Goal: Information Seeking & Learning: Find specific fact

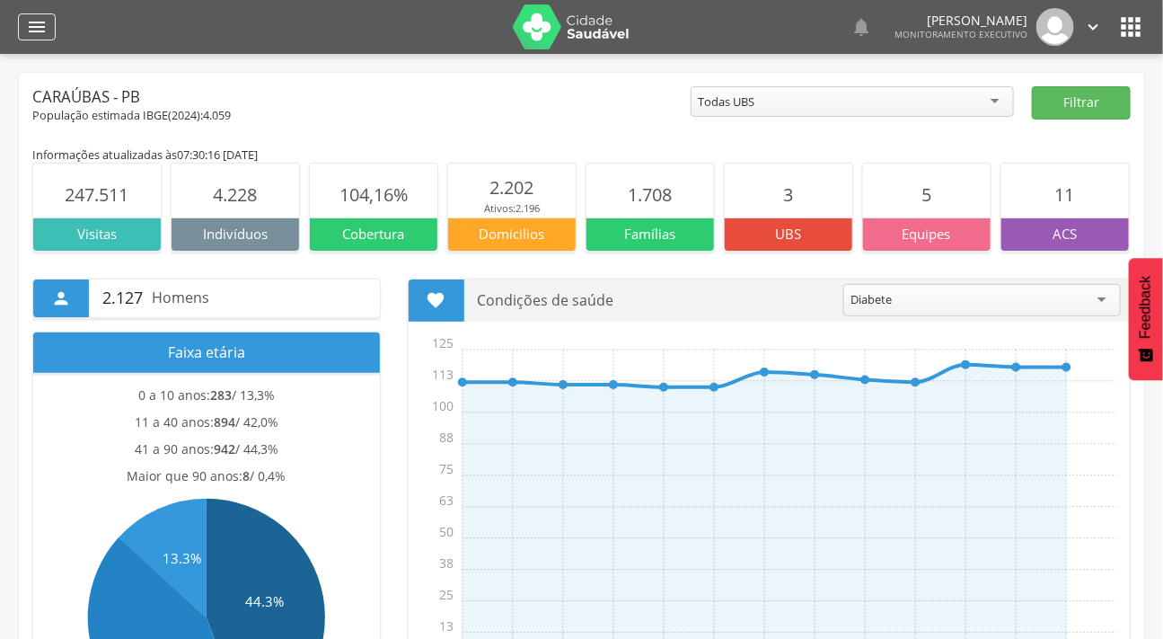
click at [43, 14] on div "" at bounding box center [37, 26] width 38 height 27
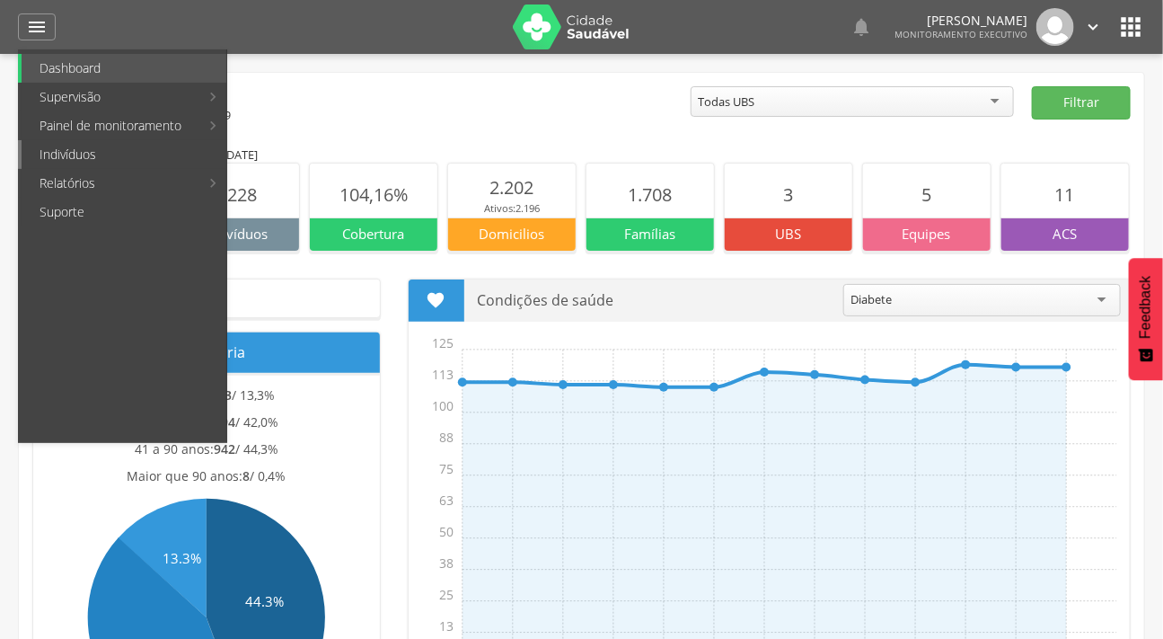
click at [57, 144] on link "Indivíduos" at bounding box center [124, 154] width 205 height 29
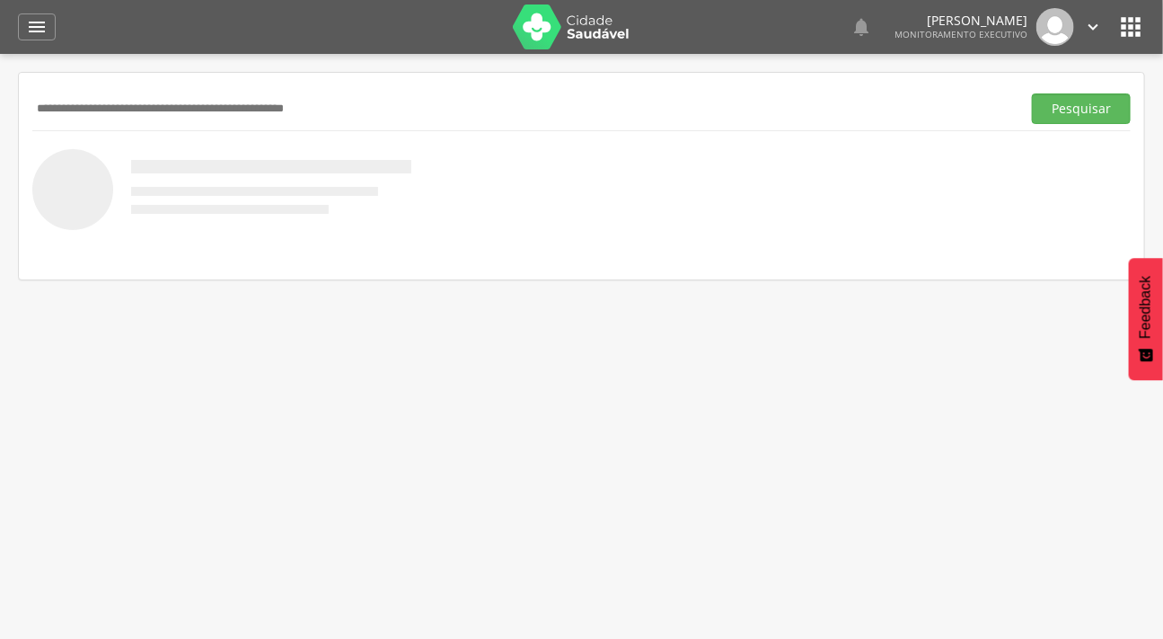
click at [75, 111] on input "text" at bounding box center [523, 108] width 982 height 31
type input "**********"
click at [1032, 93] on button "Pesquisar" at bounding box center [1081, 108] width 99 height 31
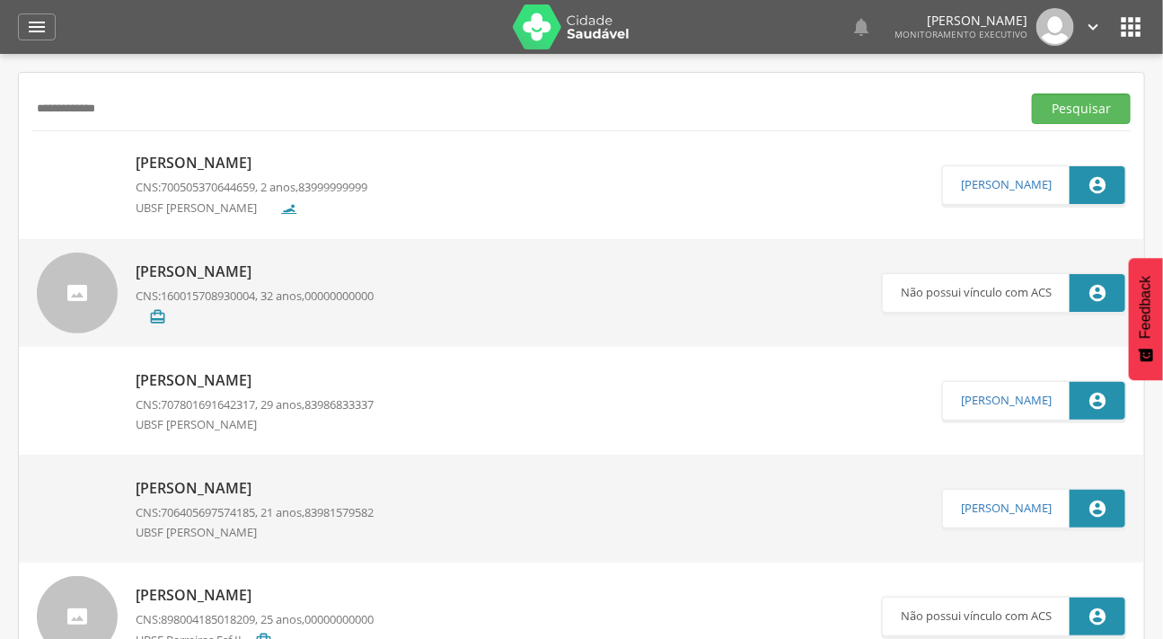
click at [37, 155] on img at bounding box center [37, 155] width 0 height 0
type input "**********"
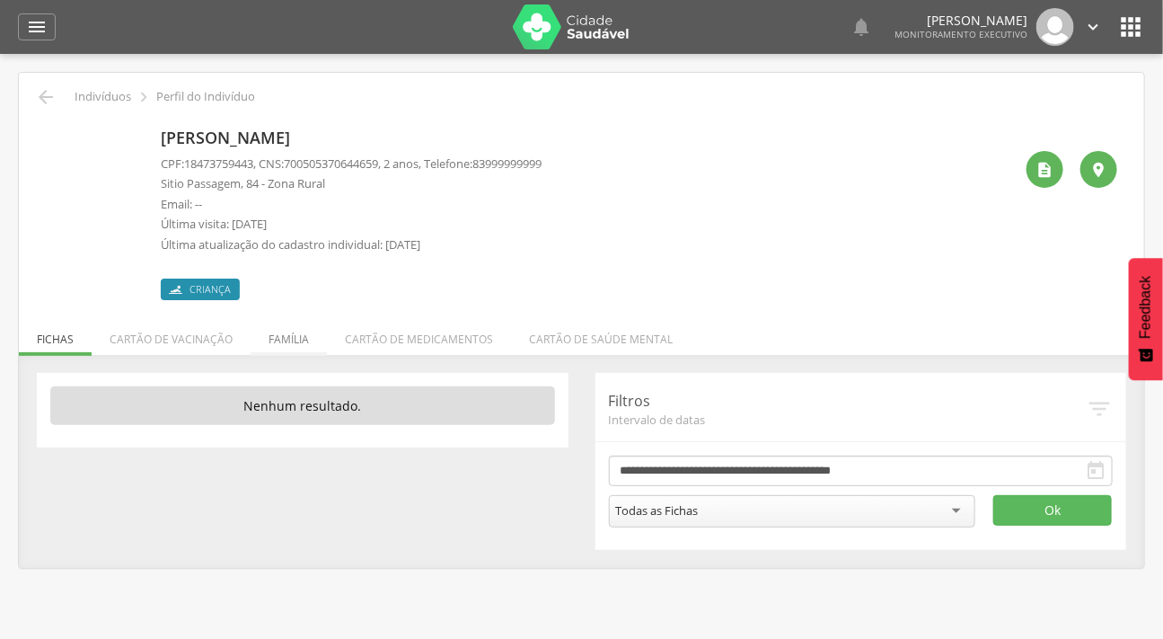
click at [287, 340] on li "Família" at bounding box center [289, 335] width 76 height 42
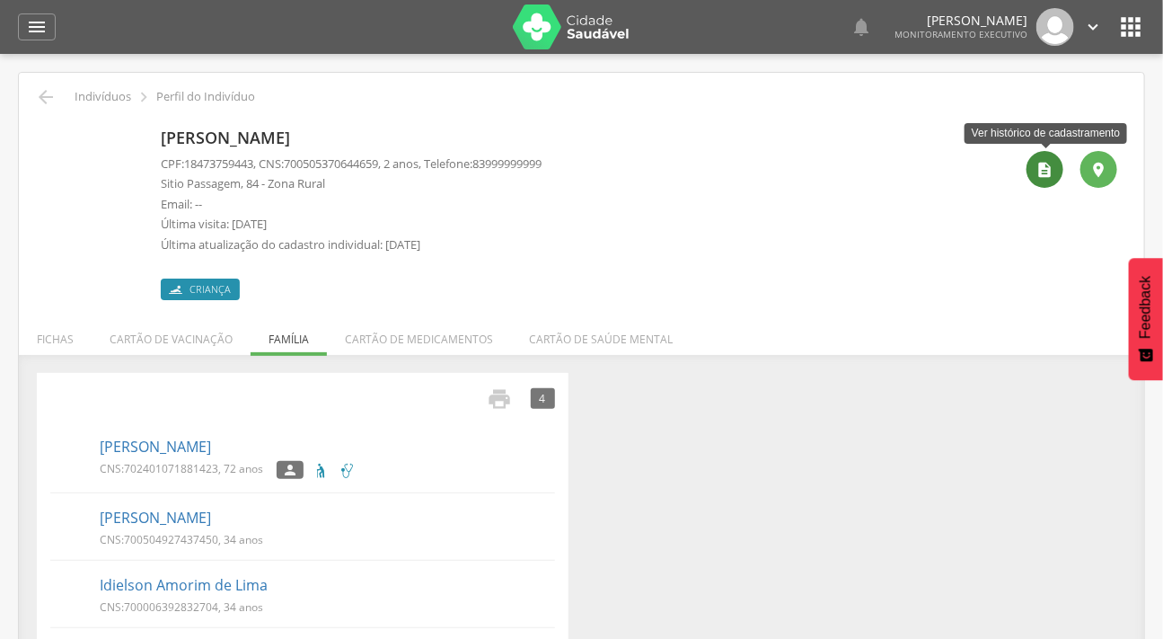
click at [1042, 166] on icon "" at bounding box center [1046, 170] width 18 height 18
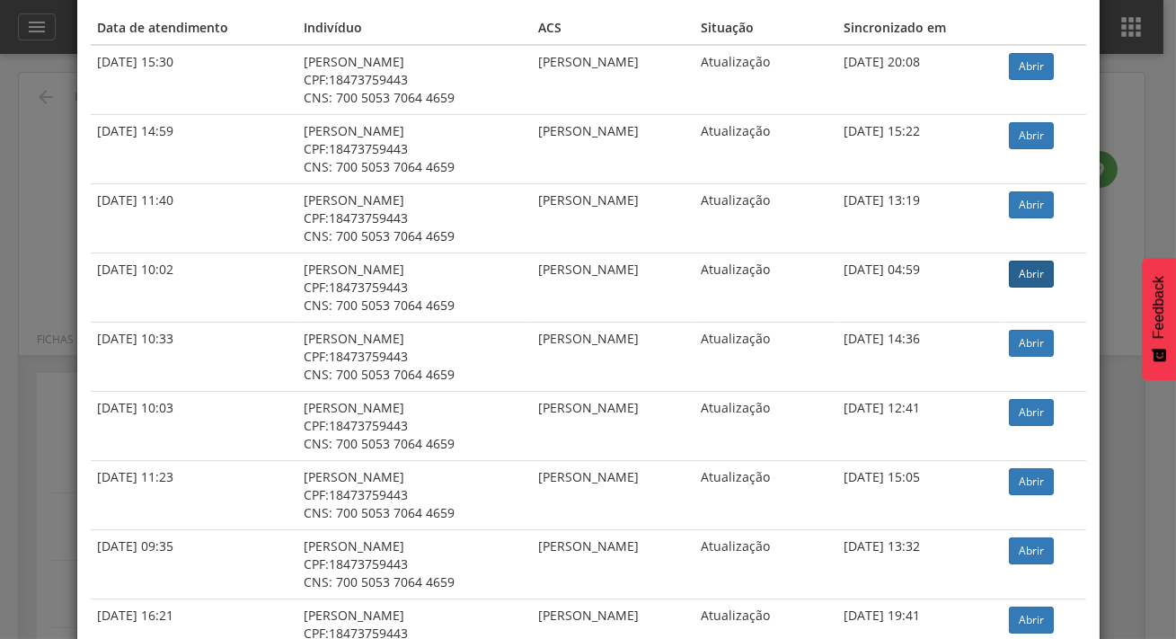
scroll to position [163, 0]
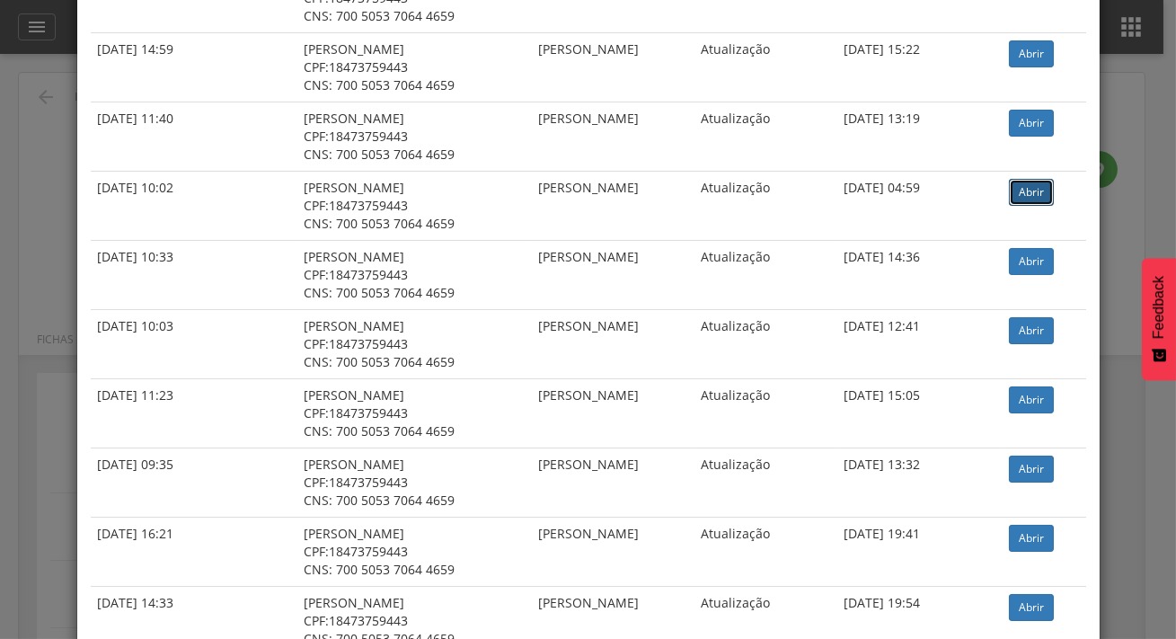
click at [1021, 192] on link "Abrir" at bounding box center [1031, 192] width 45 height 27
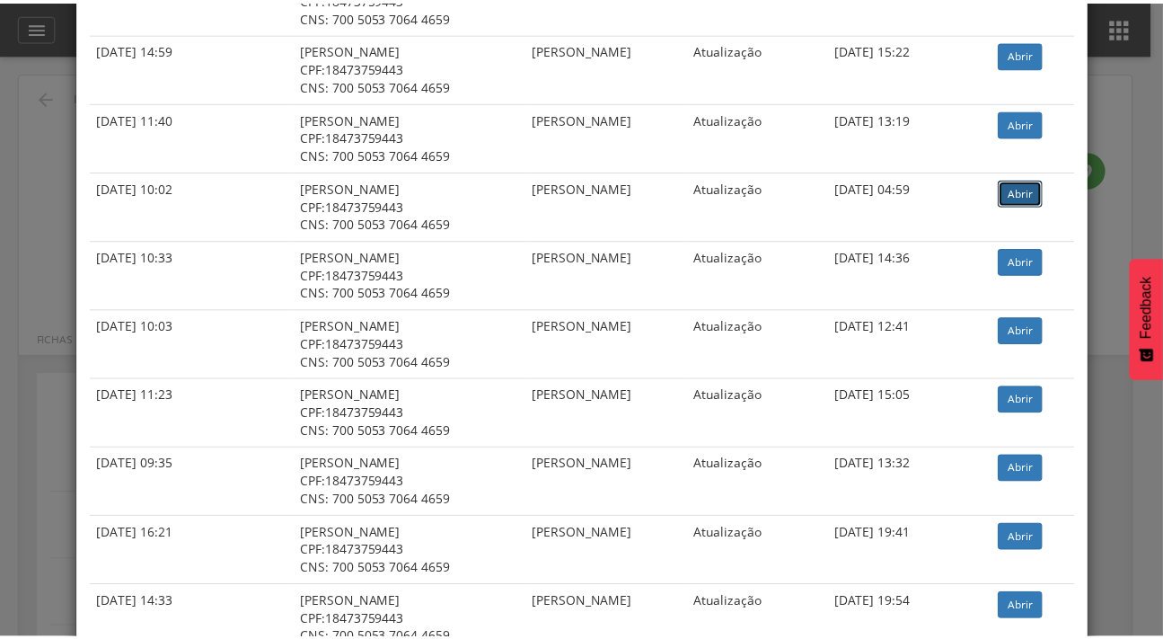
scroll to position [0, 0]
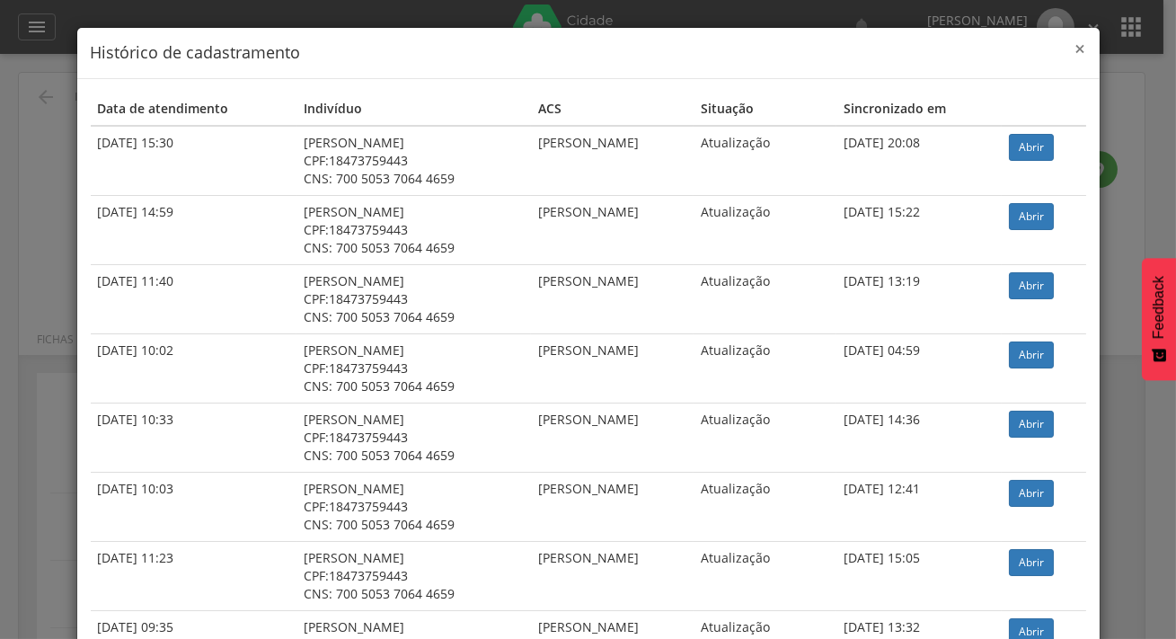
click at [1075, 45] on span "×" at bounding box center [1080, 48] width 11 height 25
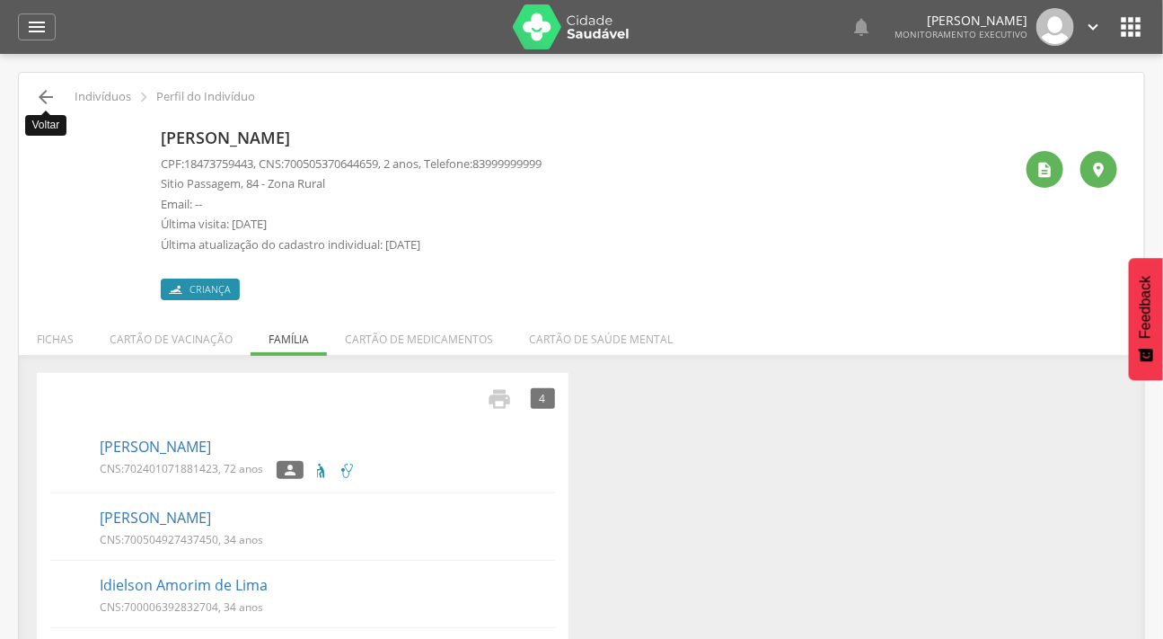
click at [43, 101] on icon "" at bounding box center [46, 97] width 22 height 22
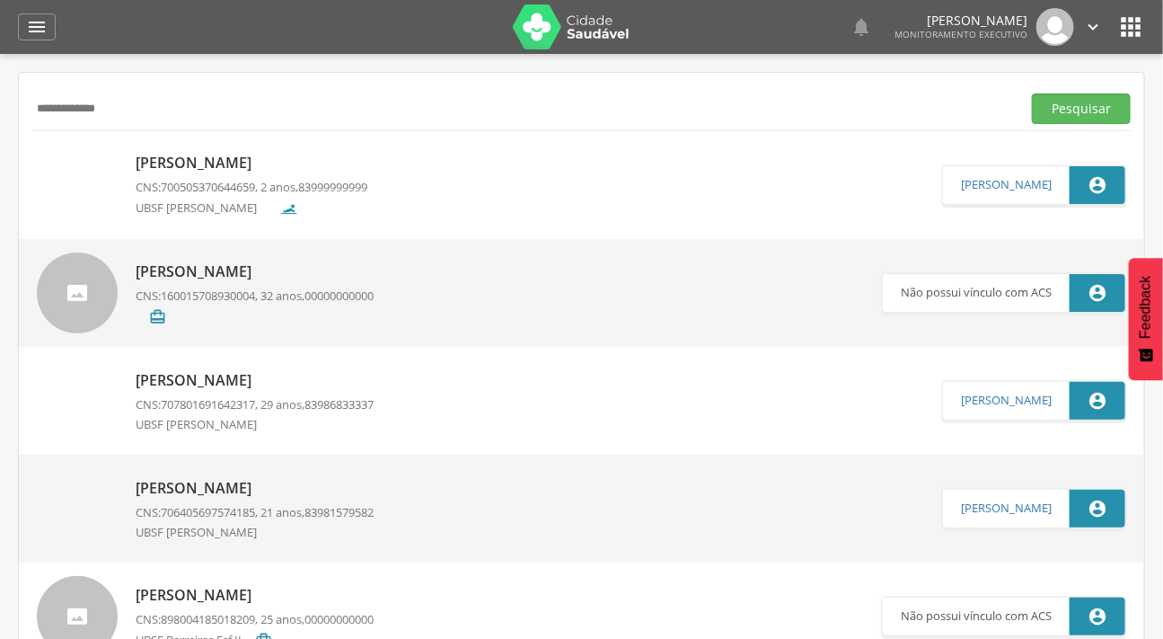
drag, startPoint x: 112, startPoint y: 112, endPoint x: 22, endPoint y: 120, distance: 91.1
type input "********"
click at [1032, 93] on button "Pesquisar" at bounding box center [1081, 108] width 99 height 31
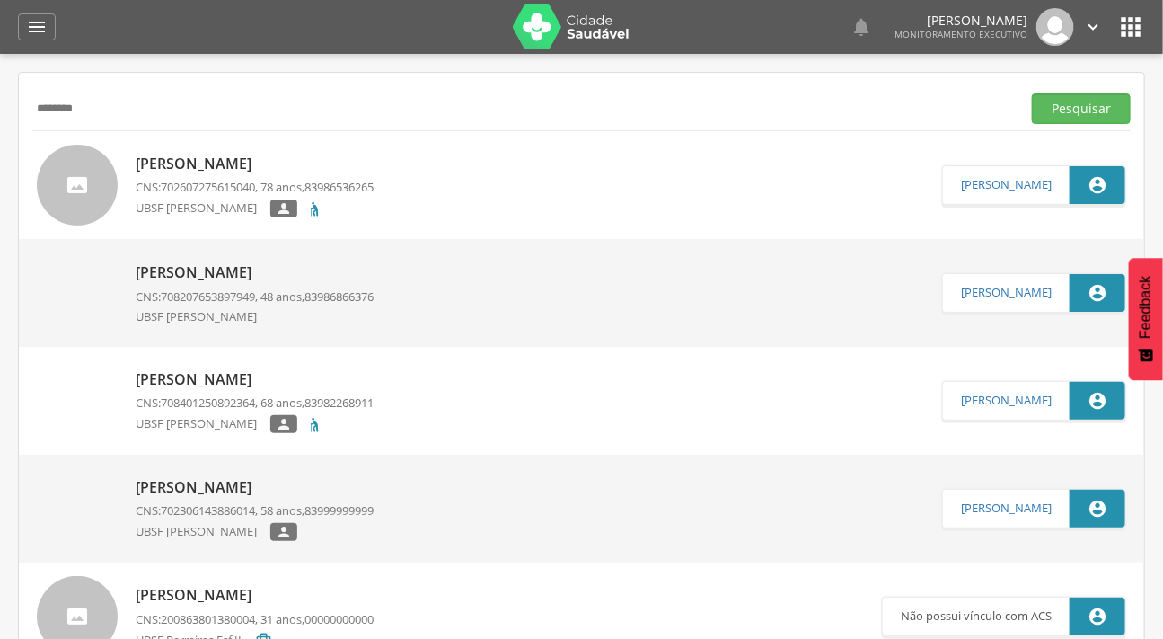
click at [224, 271] on p "[PERSON_NAME]" at bounding box center [255, 272] width 238 height 21
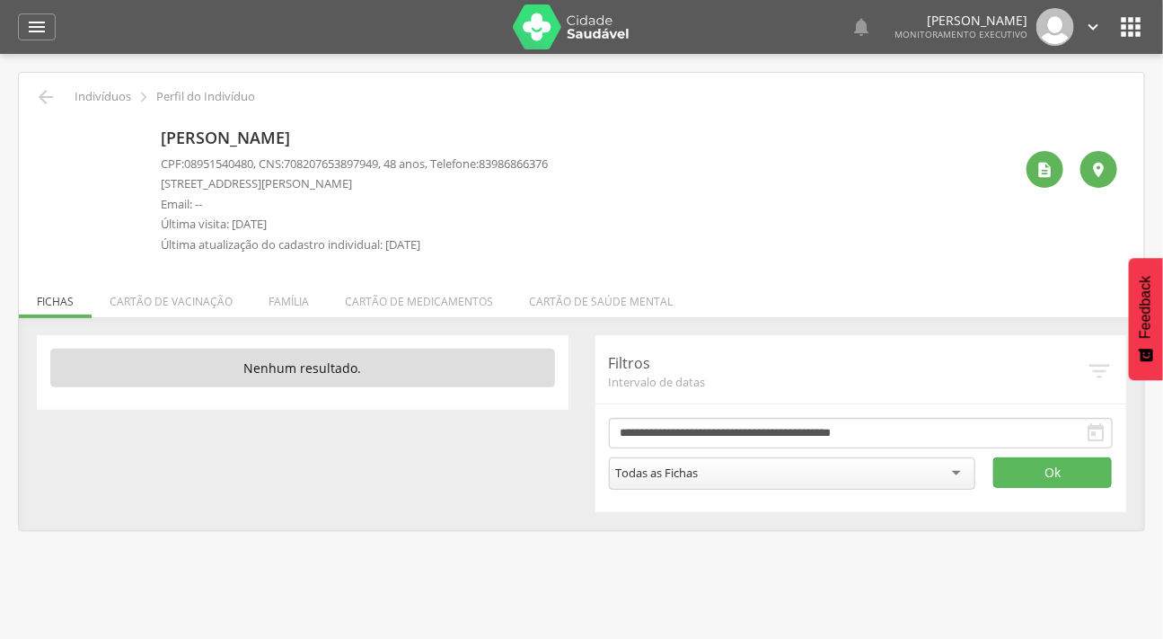
scroll to position [54, 0]
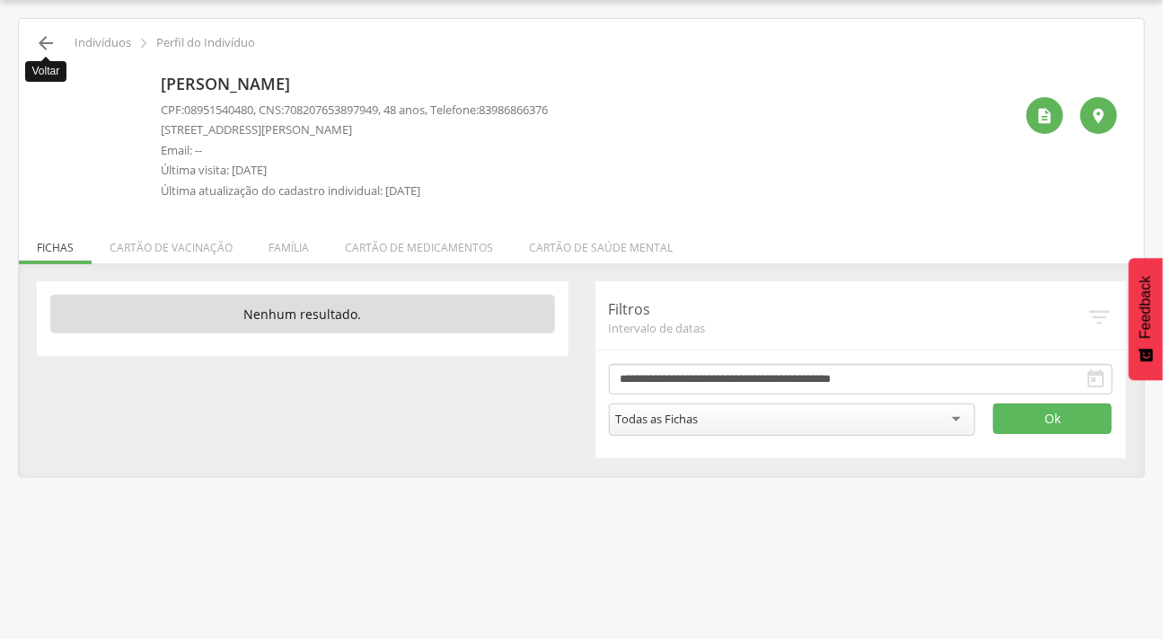
click at [46, 45] on icon "" at bounding box center [46, 43] width 22 height 22
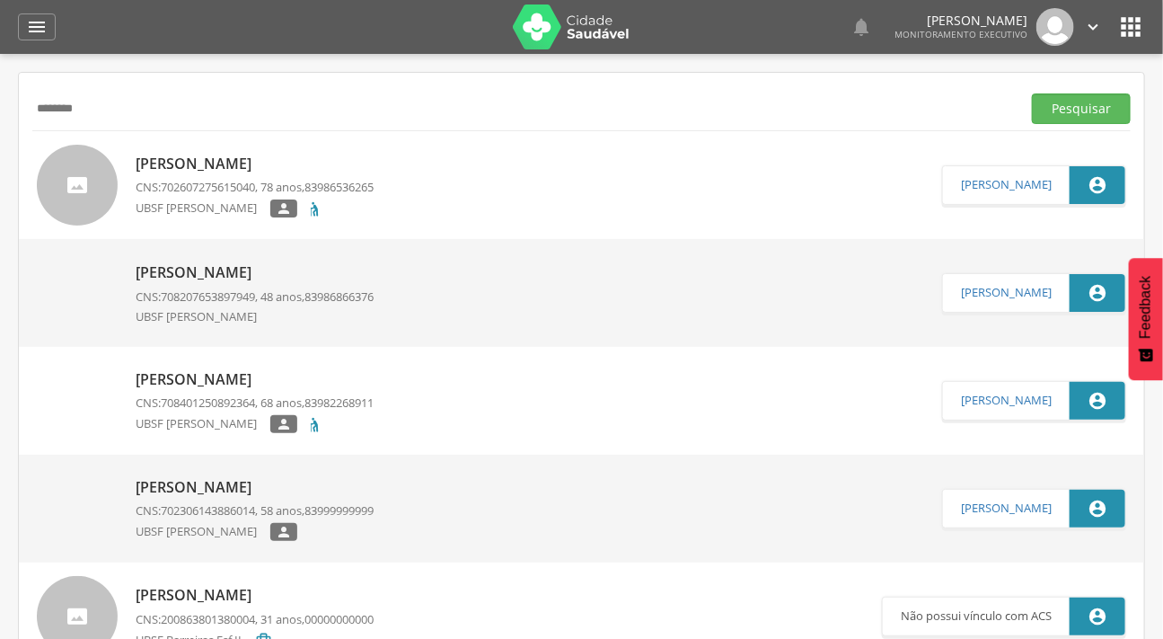
click at [235, 275] on p "[PERSON_NAME]" at bounding box center [255, 272] width 238 height 21
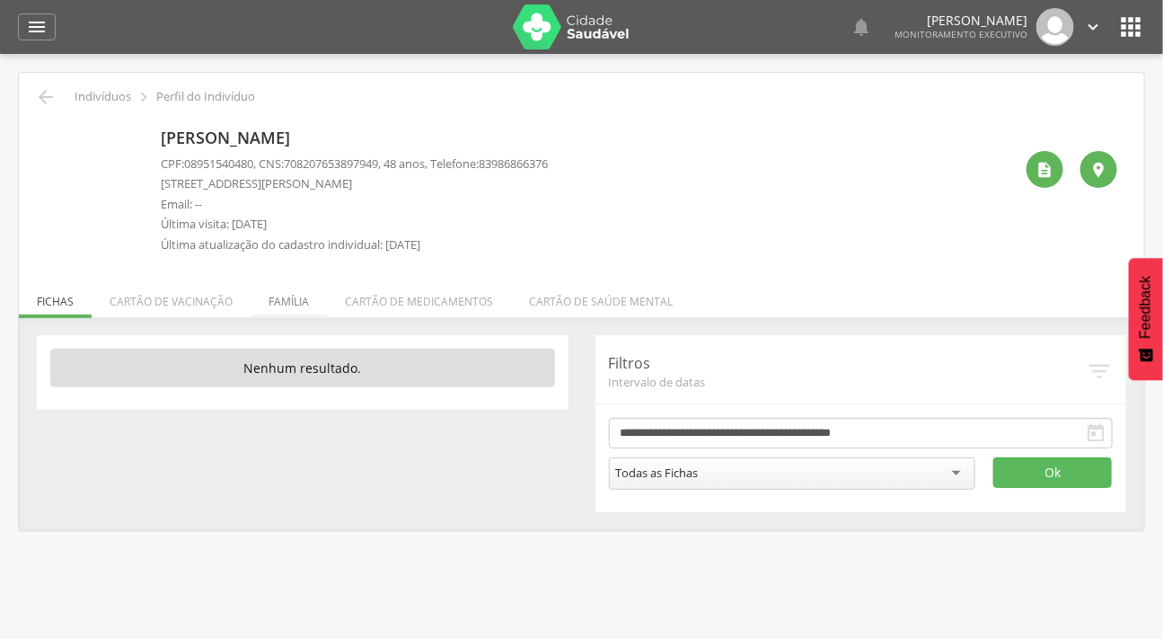
click at [285, 296] on li "Família" at bounding box center [289, 297] width 76 height 42
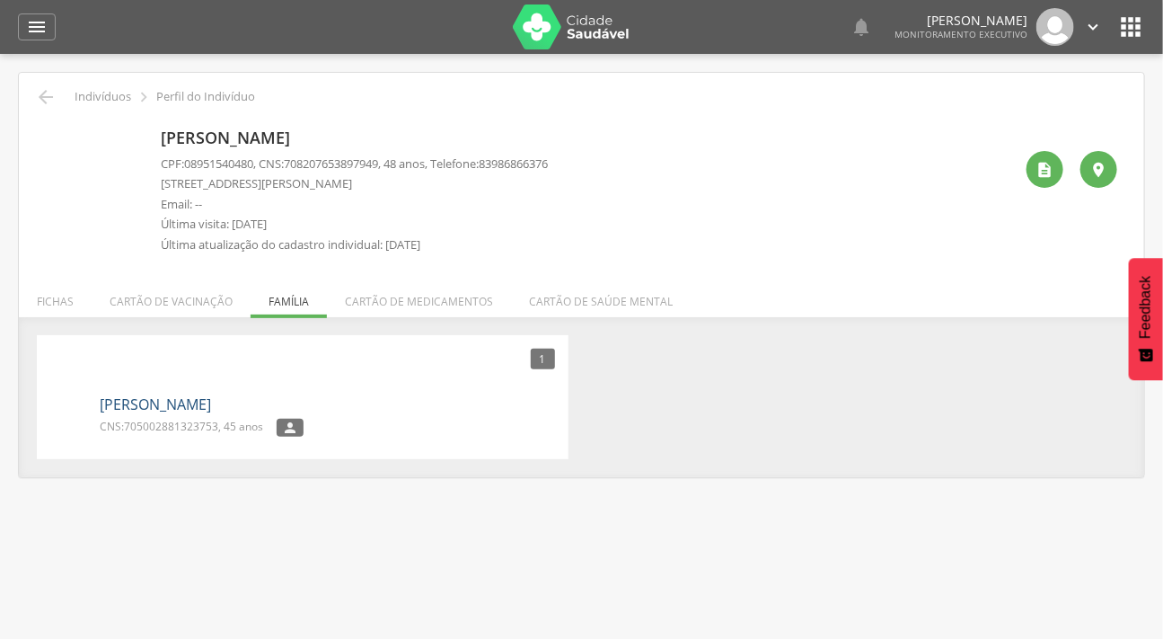
click at [203, 403] on link "[PERSON_NAME]" at bounding box center [155, 404] width 111 height 21
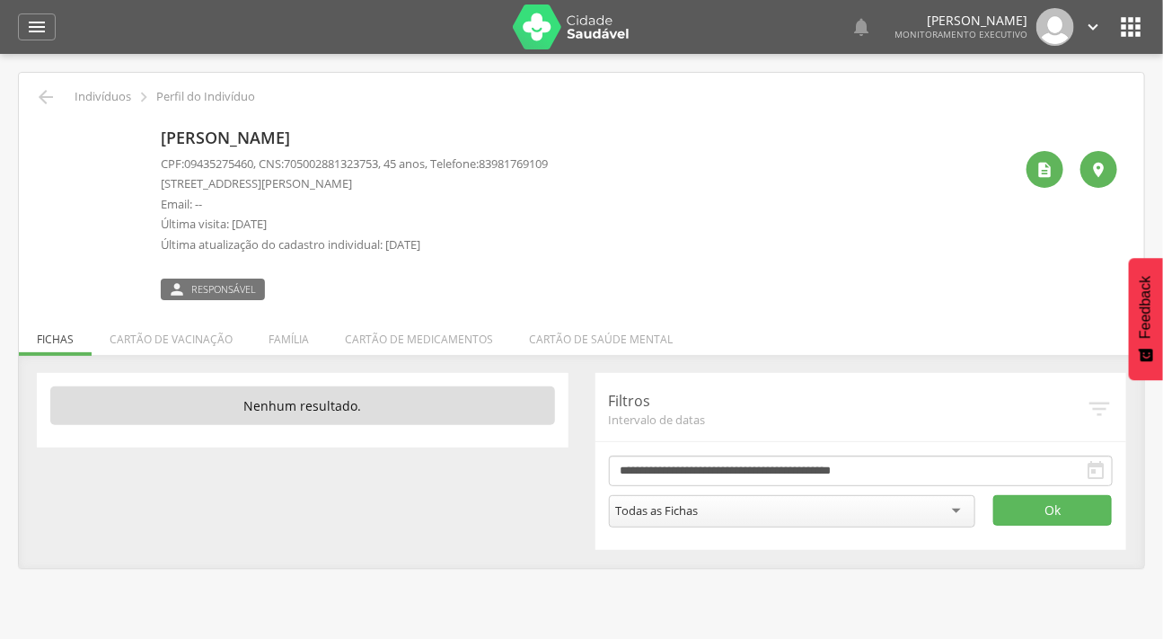
scroll to position [54, 0]
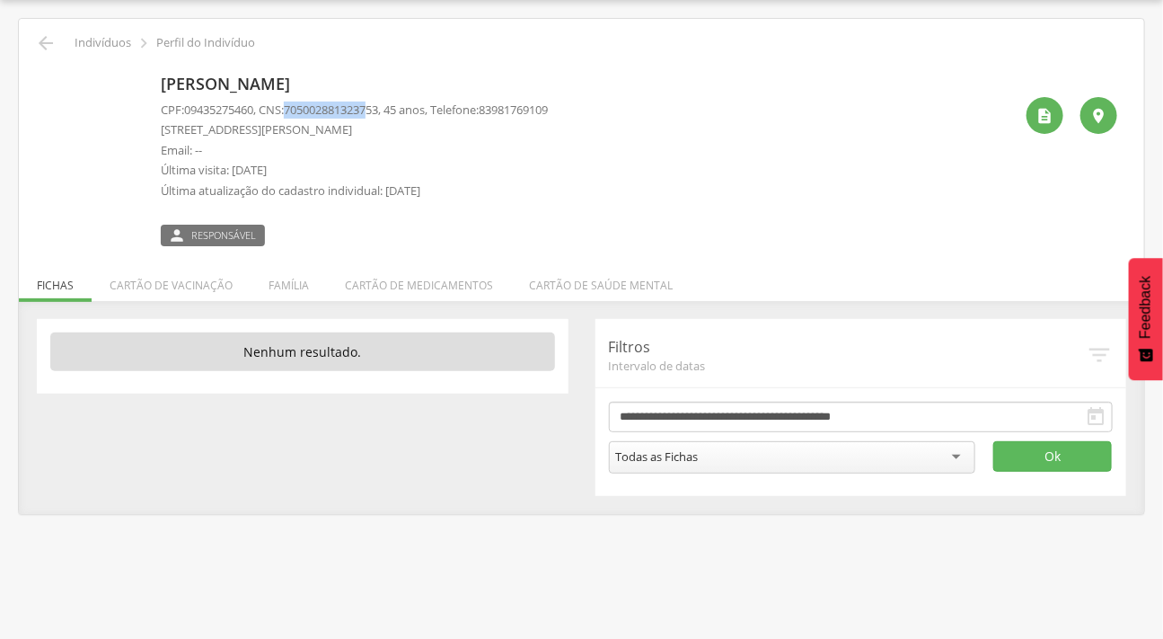
drag, startPoint x: 296, startPoint y: 110, endPoint x: 394, endPoint y: 115, distance: 98.1
click at [378, 115] on span "705002881323753" at bounding box center [331, 110] width 94 height 16
click at [378, 108] on span "705002881323753" at bounding box center [331, 110] width 94 height 16
drag, startPoint x: 293, startPoint y: 106, endPoint x: 393, endPoint y: 106, distance: 99.7
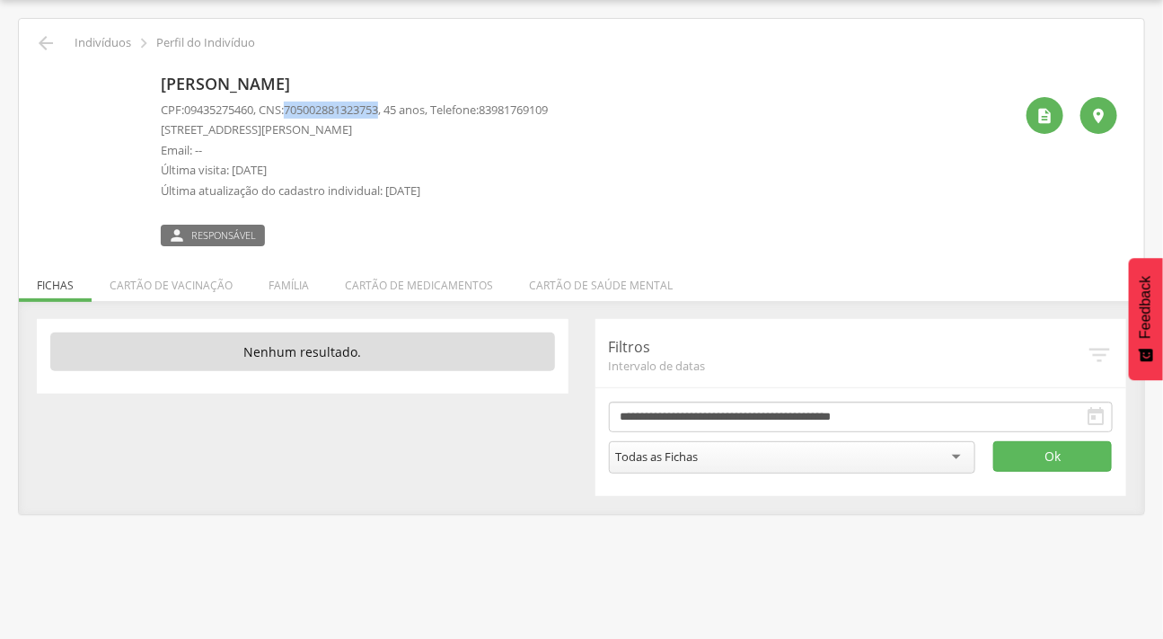
click at [393, 106] on p "CPF: 09435275460 , CNS: [PHONE_NUMBER] , 45 anos, Telefone: [PHONE_NUMBER]" at bounding box center [354, 110] width 387 height 17
copy p "705002881323753"
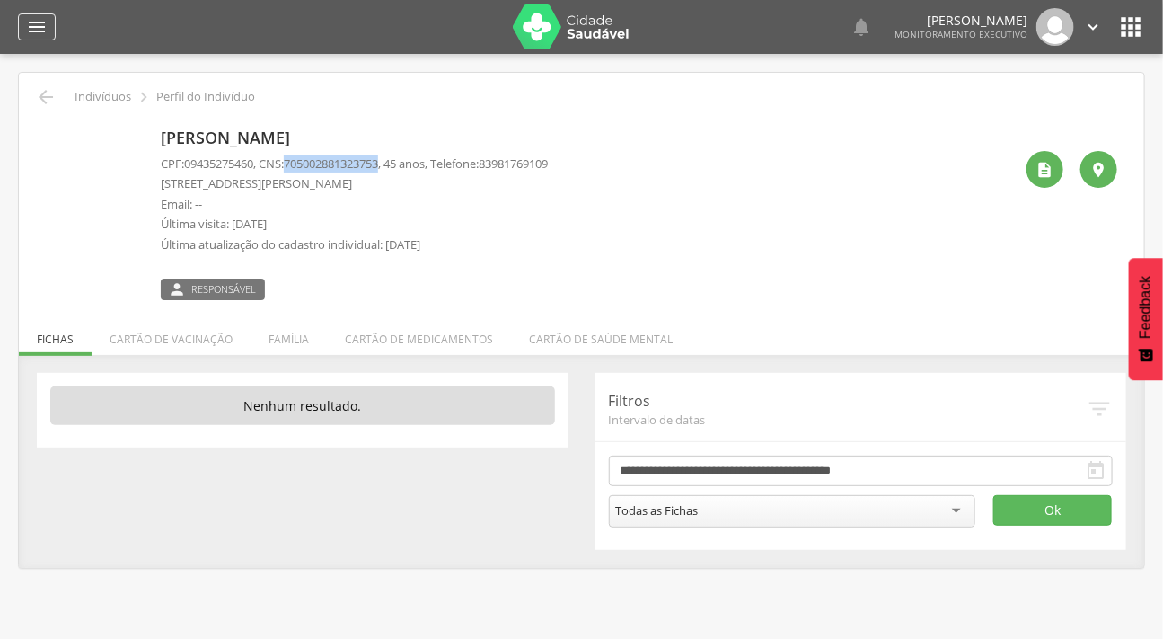
click at [32, 27] on icon "" at bounding box center [37, 27] width 22 height 22
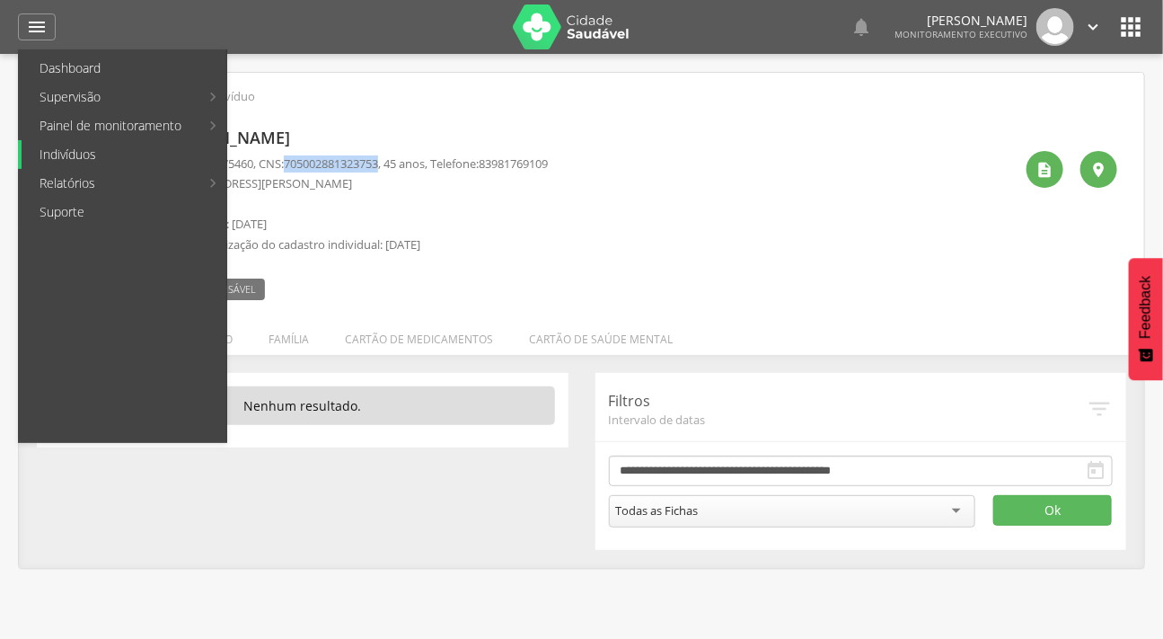
click at [98, 143] on link "Indivíduos" at bounding box center [124, 154] width 205 height 29
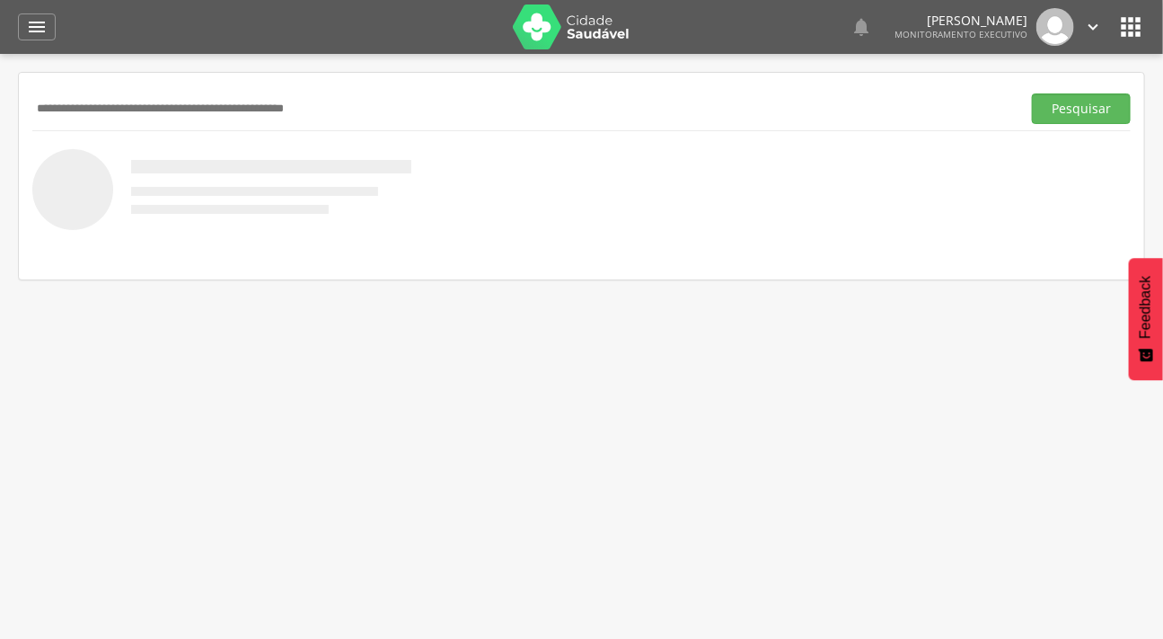
click at [84, 115] on input "text" at bounding box center [523, 108] width 982 height 31
click at [1032, 93] on button "Pesquisar" at bounding box center [1081, 108] width 99 height 31
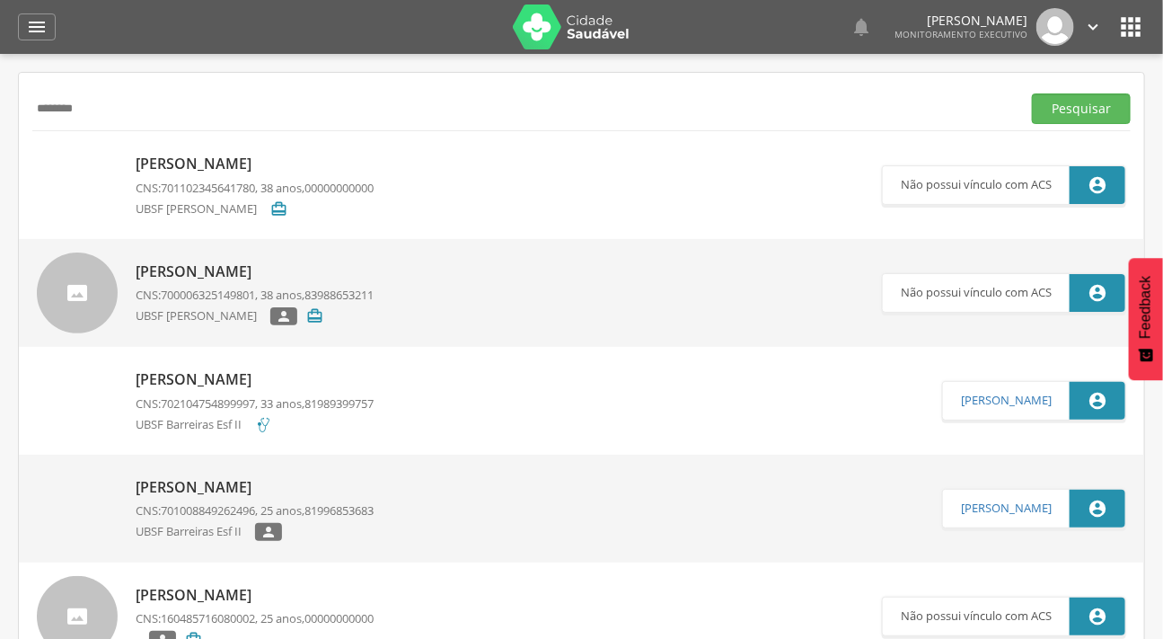
click at [190, 90] on div "******* Pesquisar" at bounding box center [581, 108] width 1099 height 44
click at [195, 112] on input "*******" at bounding box center [523, 108] width 982 height 31
type input "**********"
click at [1032, 93] on button "Pesquisar" at bounding box center [1081, 108] width 99 height 31
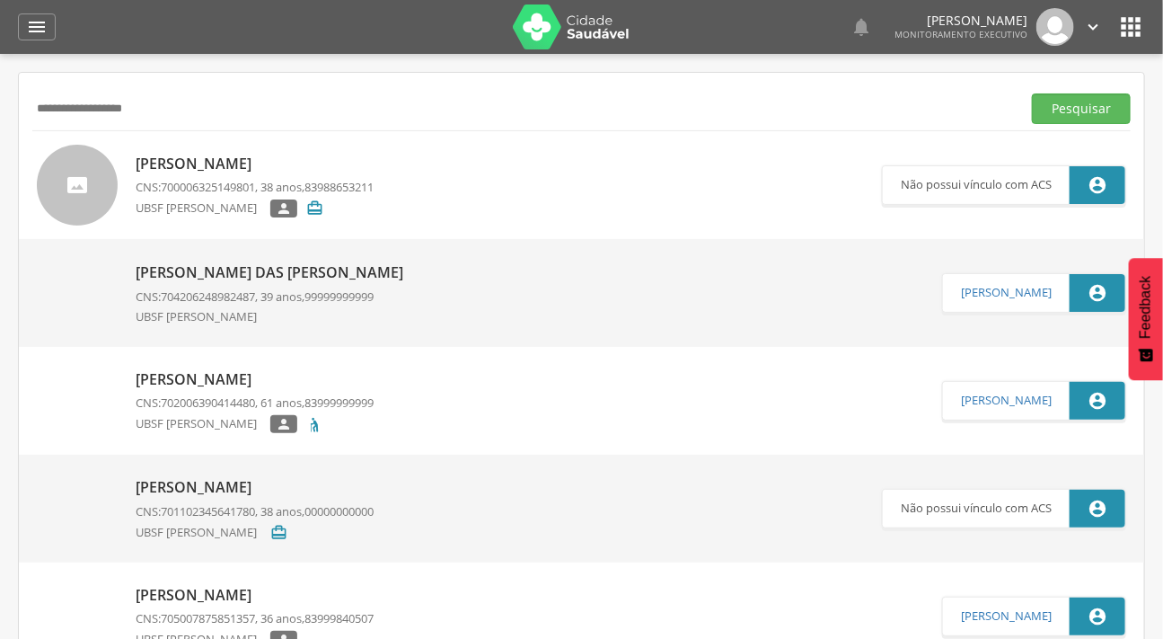
click at [98, 196] on div at bounding box center [77, 185] width 81 height 81
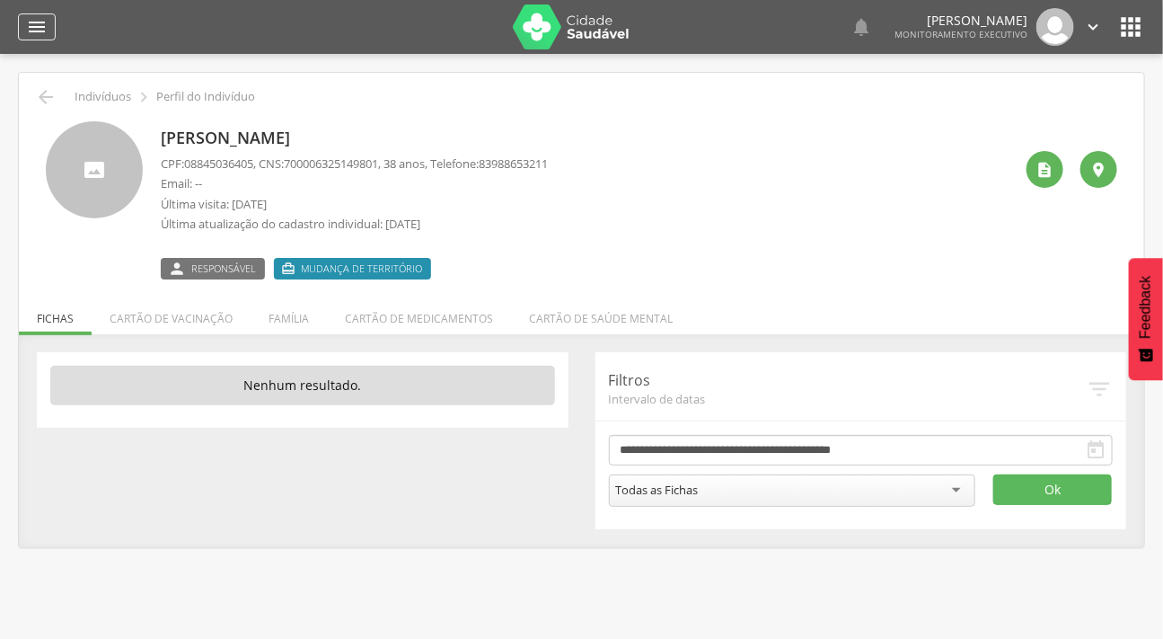
click at [30, 25] on icon "" at bounding box center [37, 27] width 22 height 22
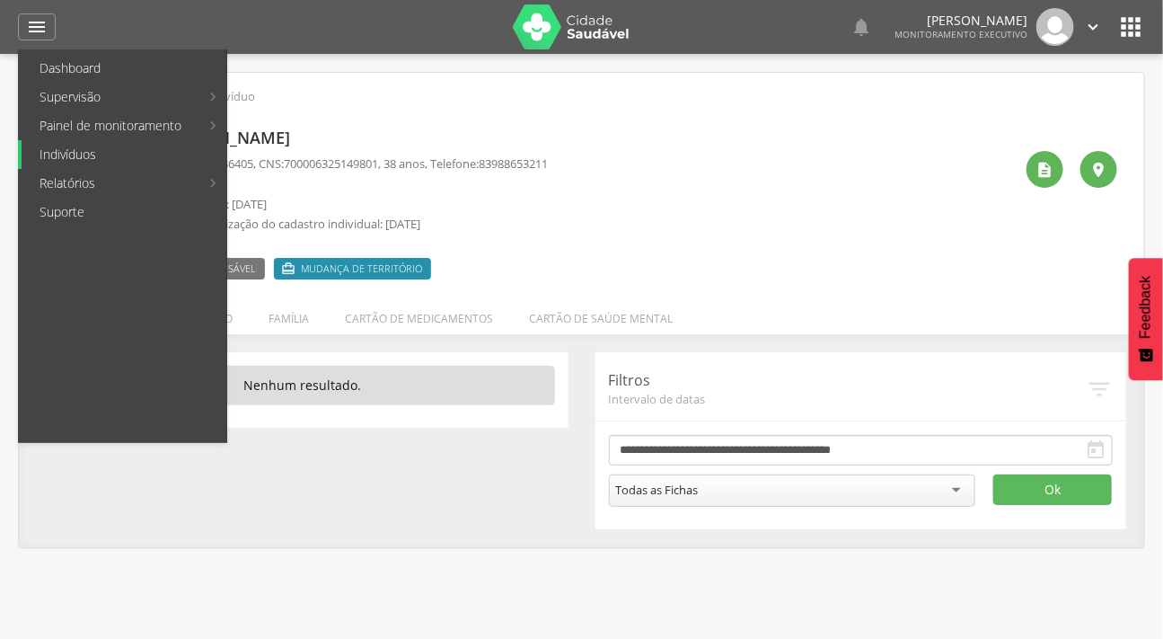
click at [81, 162] on link "Indivíduos" at bounding box center [124, 154] width 205 height 29
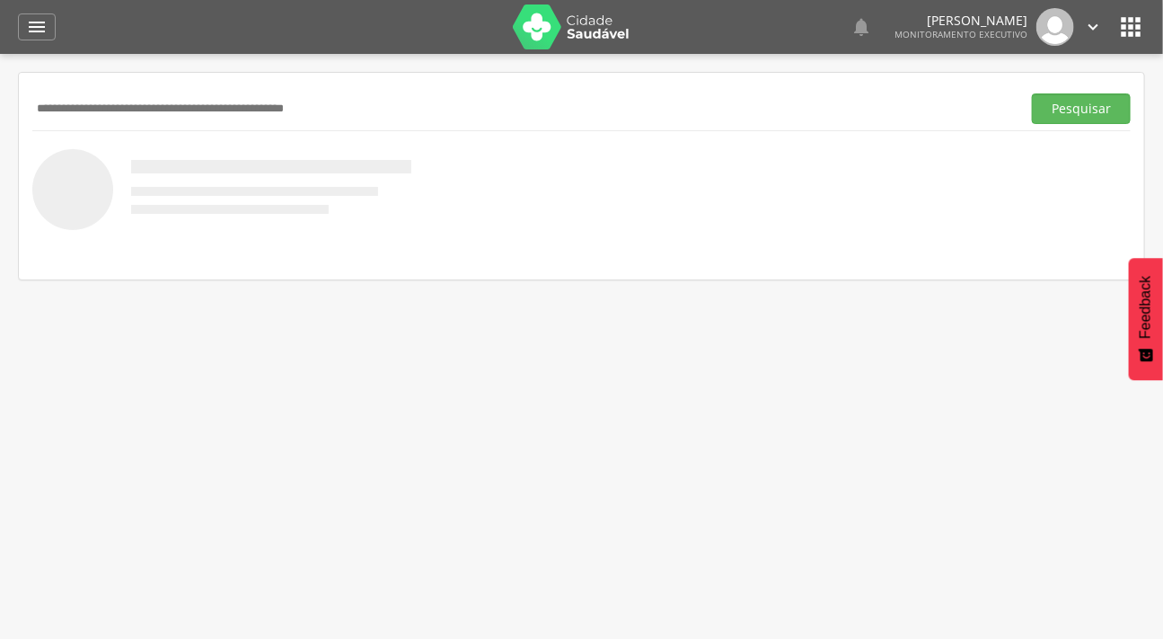
click at [92, 113] on input "text" at bounding box center [523, 108] width 982 height 31
type input "**********"
click at [1032, 93] on button "Pesquisar" at bounding box center [1081, 108] width 99 height 31
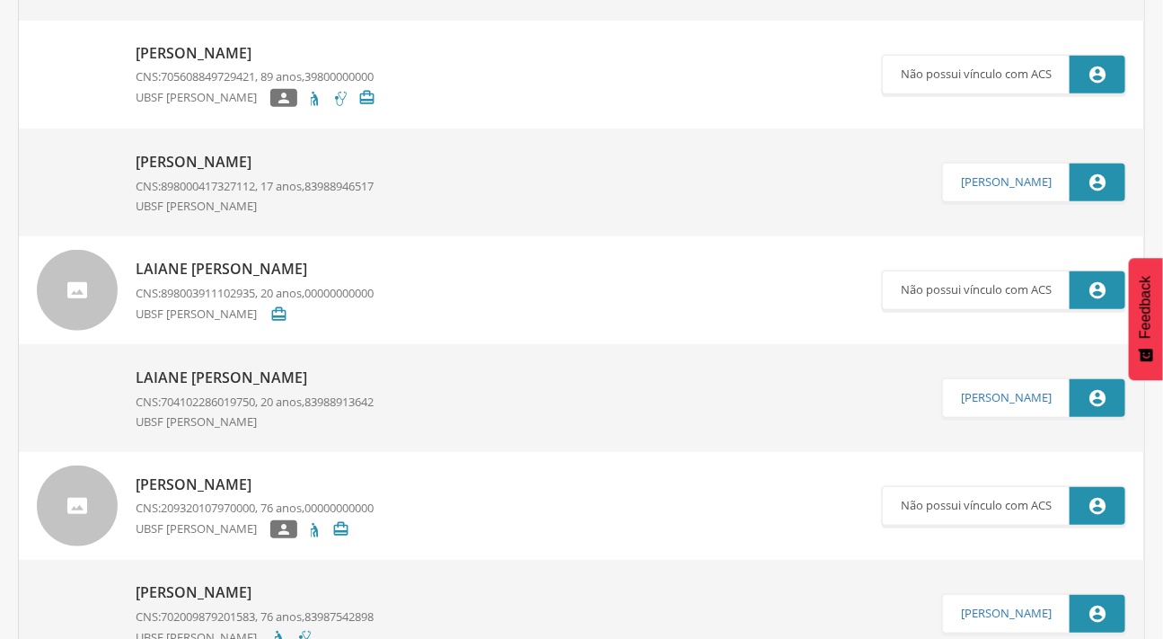
scroll to position [408, 0]
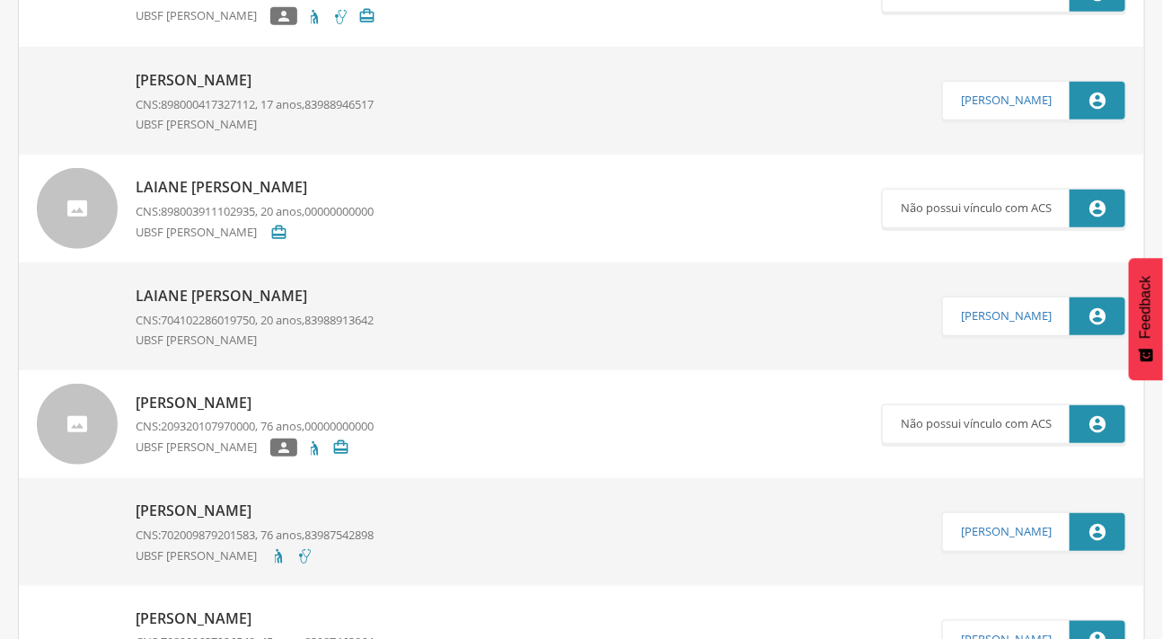
click at [37, 70] on img at bounding box center [37, 70] width 0 height 0
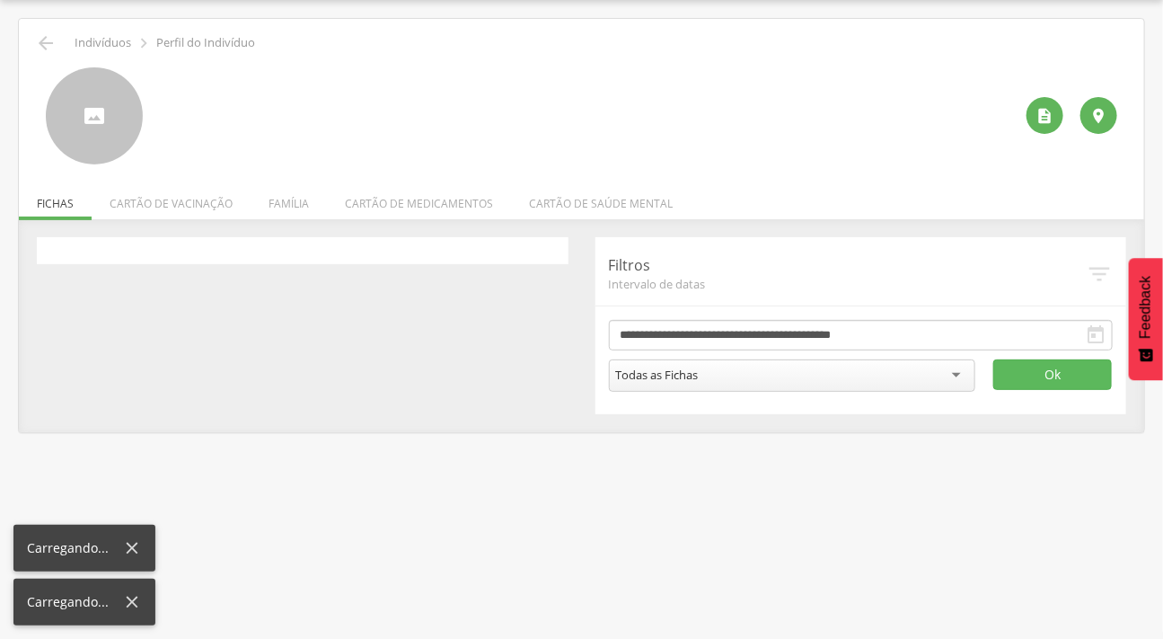
scroll to position [54, 0]
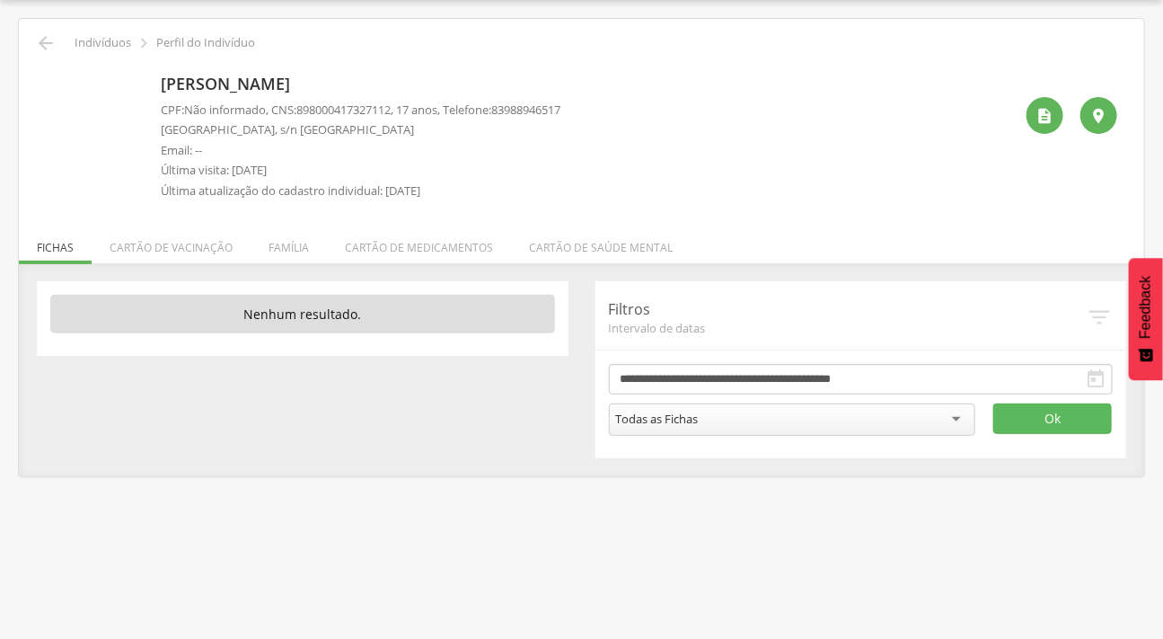
click at [262, 251] on li "Família" at bounding box center [289, 243] width 76 height 42
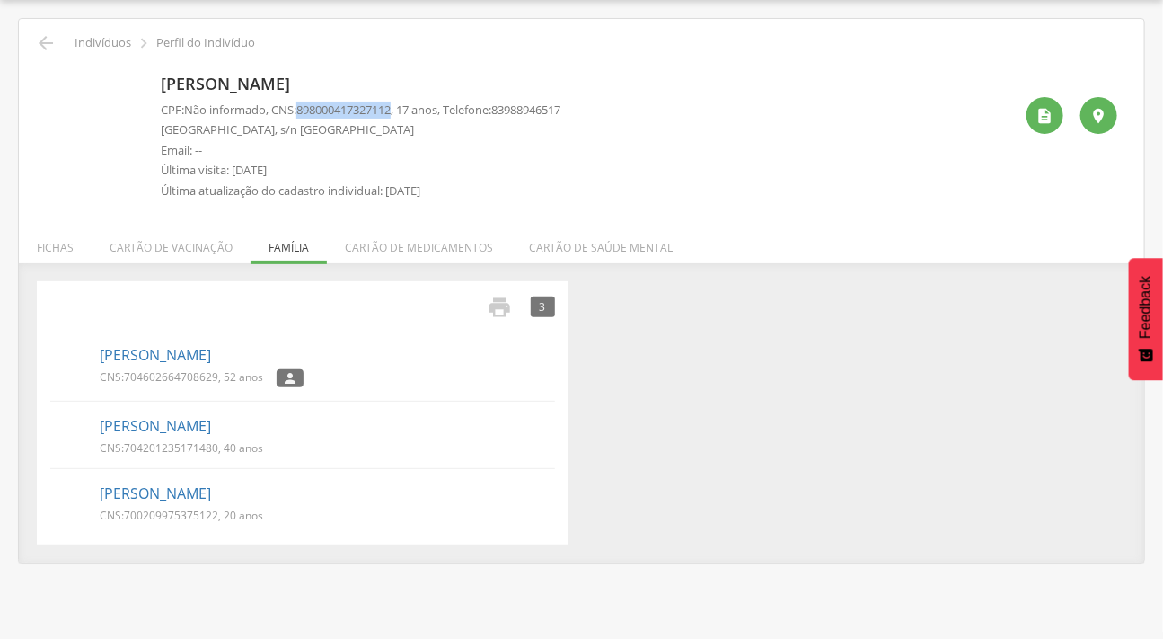
drag, startPoint x: 404, startPoint y: 103, endPoint x: 305, endPoint y: 102, distance: 99.7
click at [305, 102] on p "CPF: Não informado , CNS: [PHONE_NUMBER] , 17 anos, Telefone: [PHONE_NUMBER]" at bounding box center [361, 110] width 400 height 17
copy span "898000417327112"
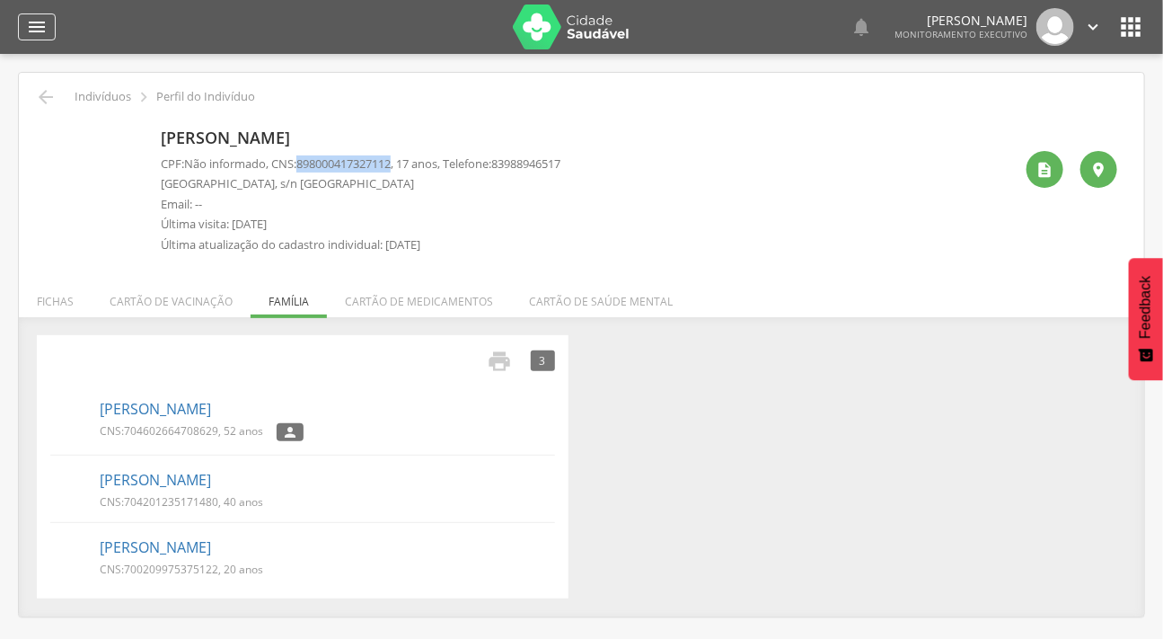
click at [45, 23] on icon "" at bounding box center [37, 27] width 22 height 22
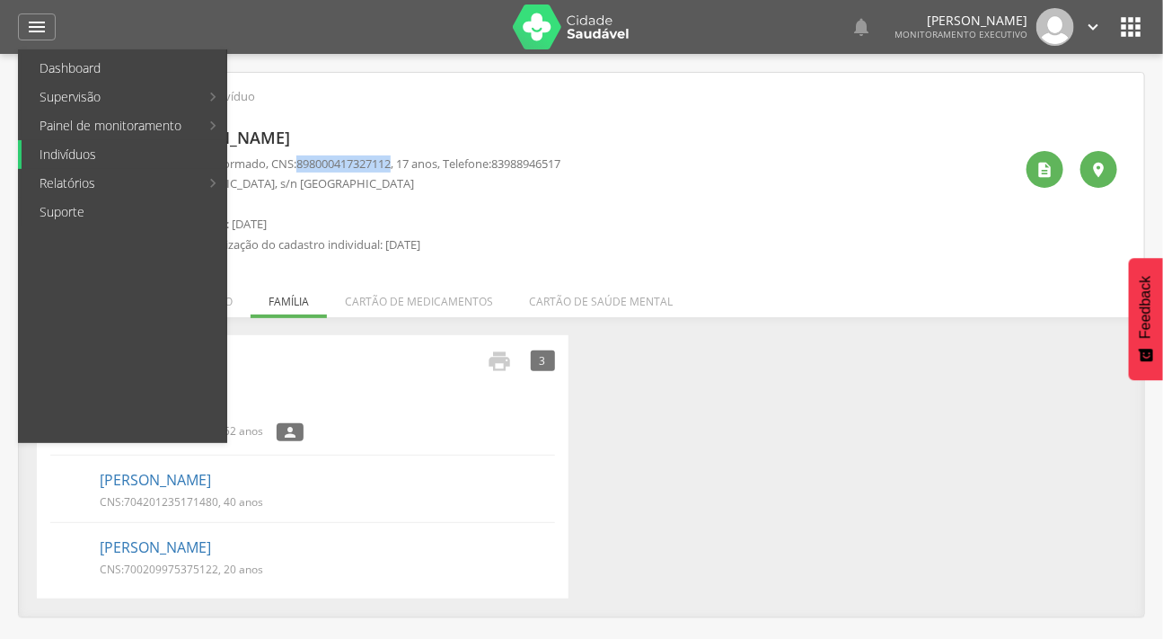
click at [68, 153] on link "Indivíduos" at bounding box center [124, 154] width 205 height 29
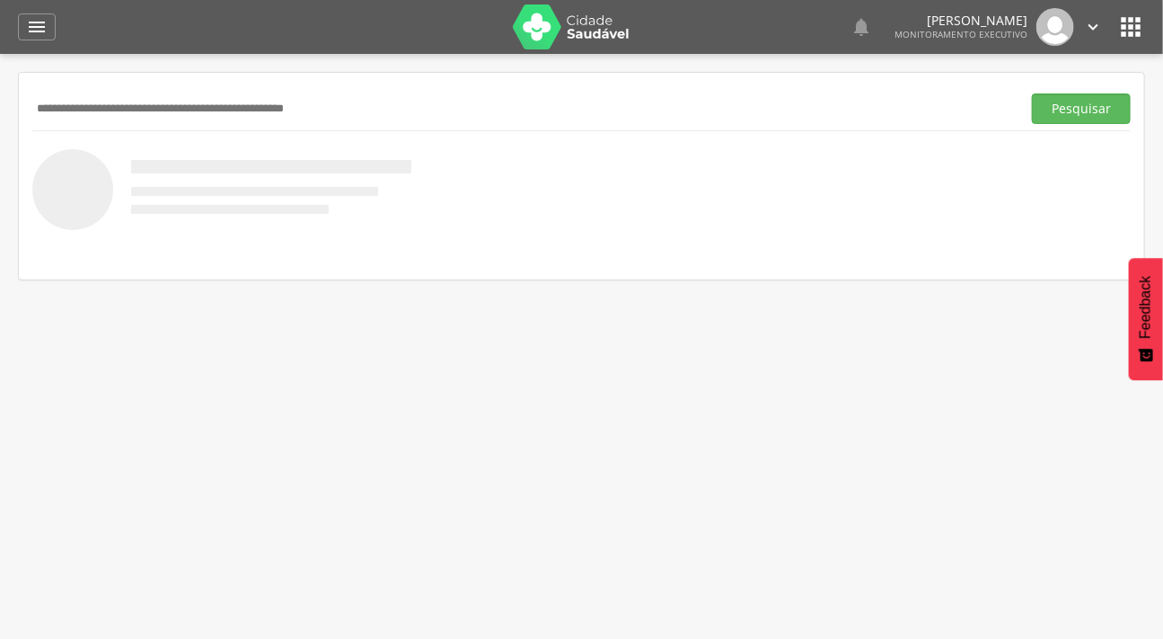
click at [81, 112] on input "text" at bounding box center [523, 108] width 982 height 31
type input "*"
type input "**********"
click at [1085, 111] on button "Pesquisar" at bounding box center [1081, 108] width 99 height 31
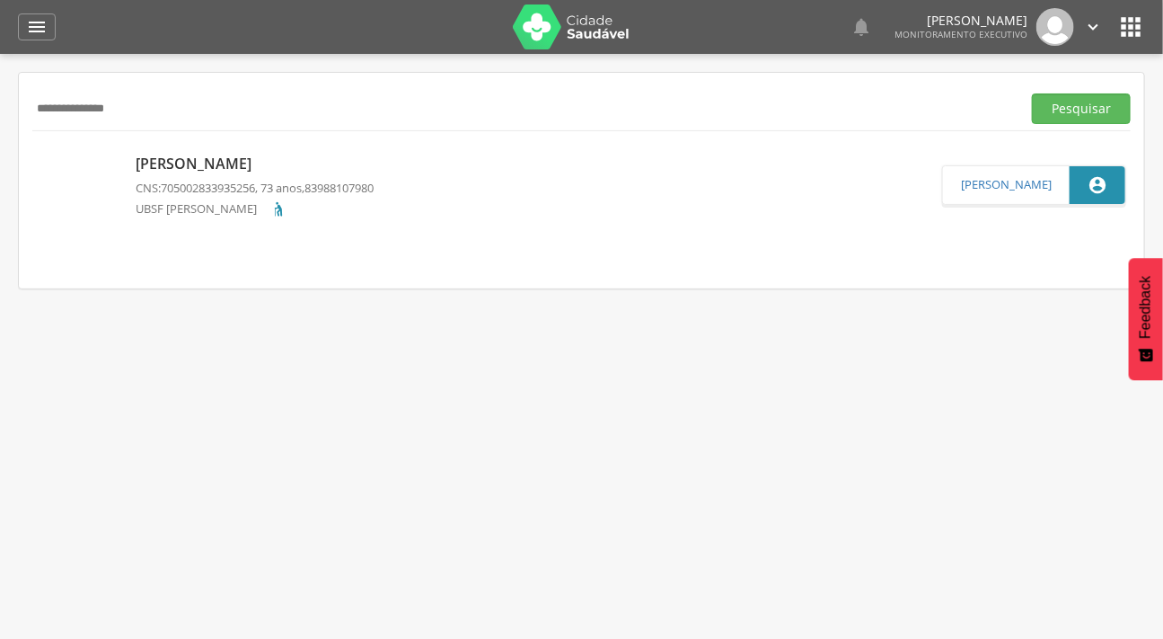
click at [194, 164] on p "[PERSON_NAME]" at bounding box center [255, 164] width 238 height 21
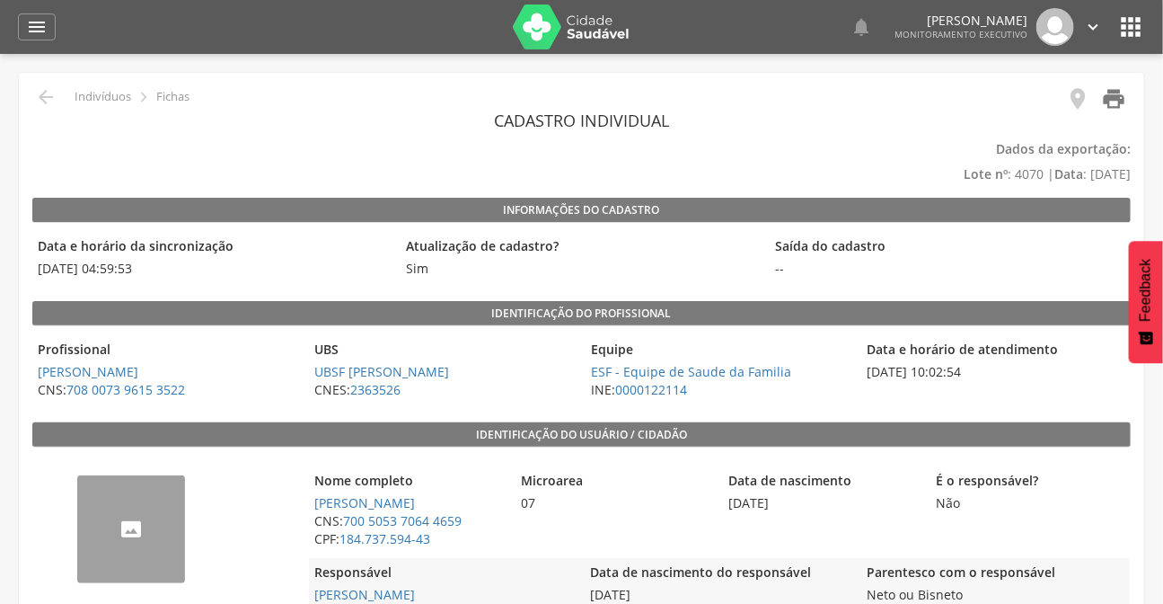
click at [1111, 94] on icon "" at bounding box center [1113, 98] width 25 height 25
